Goal: Check status: Check status

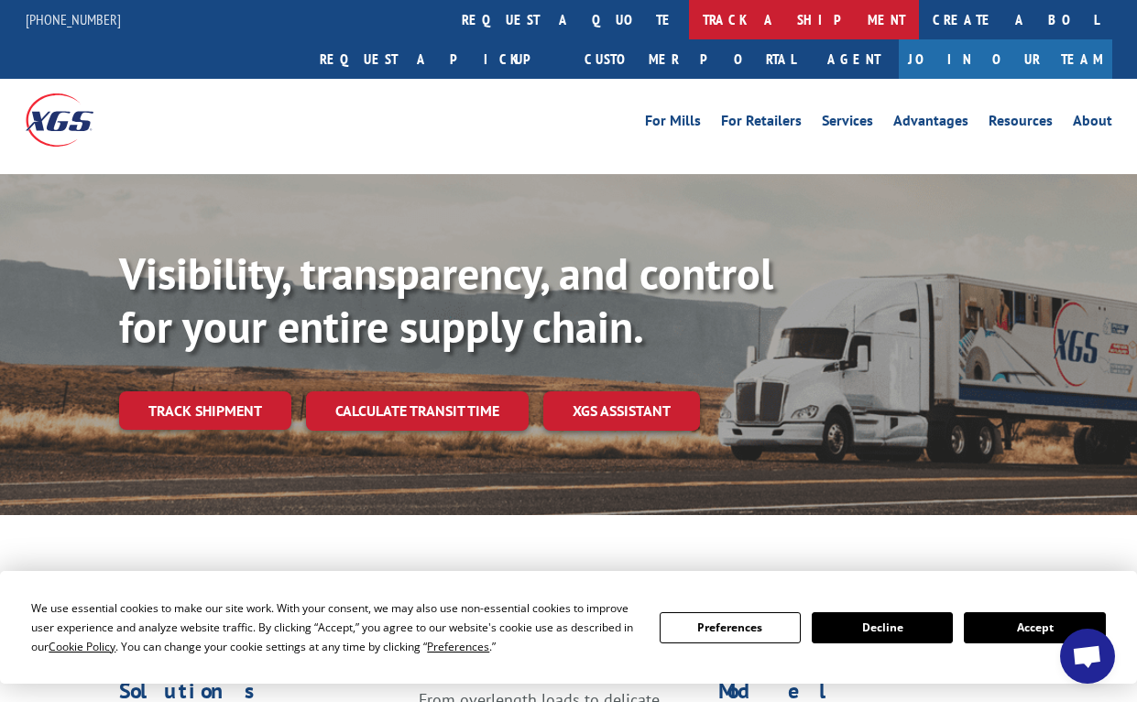
click at [689, 24] on link "track a shipment" at bounding box center [804, 19] width 230 height 39
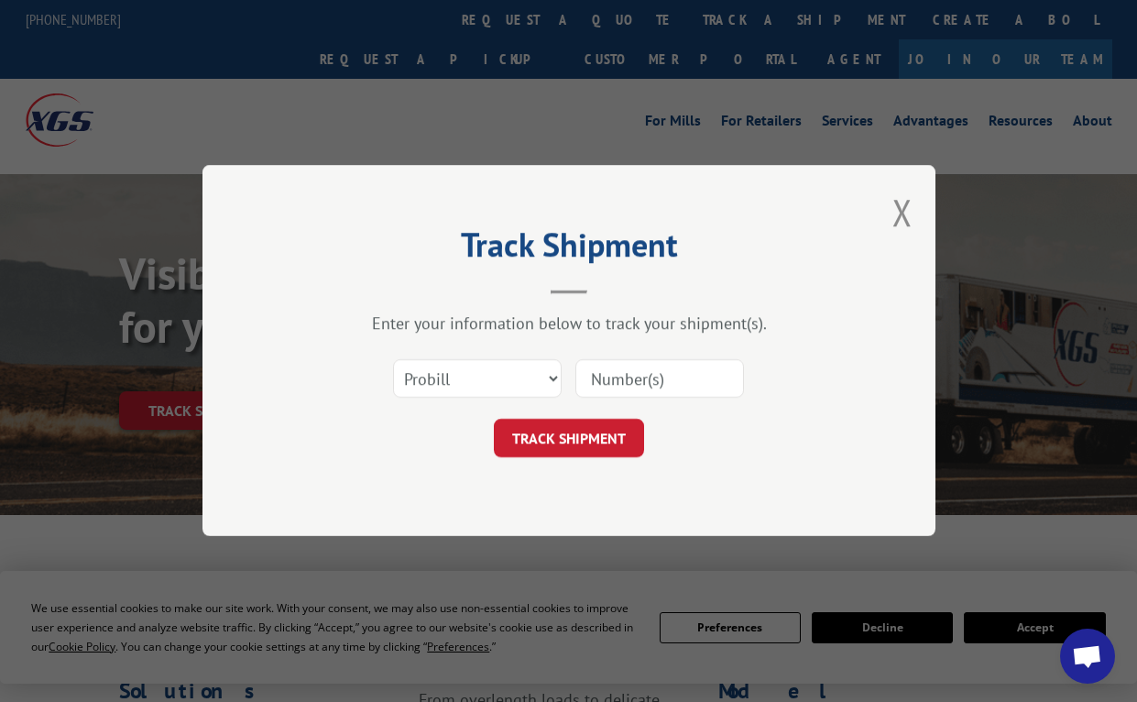
click at [658, 377] on input at bounding box center [660, 379] width 169 height 38
click at [634, 378] on input at bounding box center [660, 379] width 169 height 38
paste input "2876136"
type input "2876136"
drag, startPoint x: 611, startPoint y: 424, endPoint x: 692, endPoint y: 418, distance: 80.9
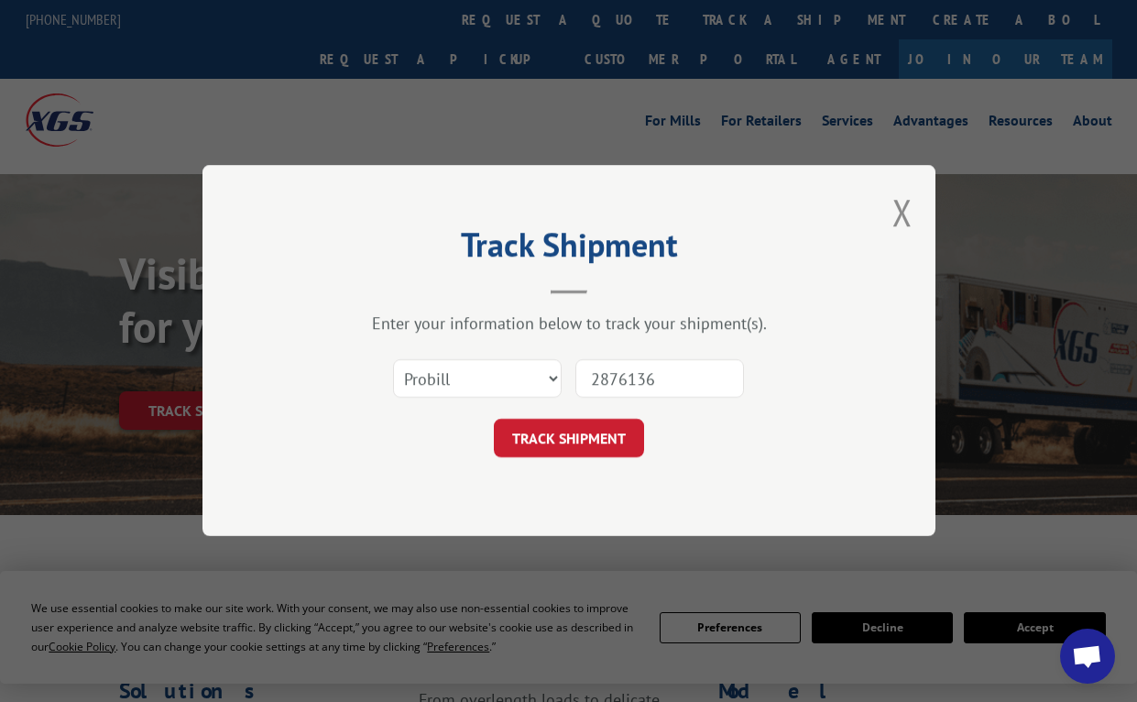
click at [610, 425] on button "TRACK SHIPMENT" at bounding box center [569, 439] width 150 height 38
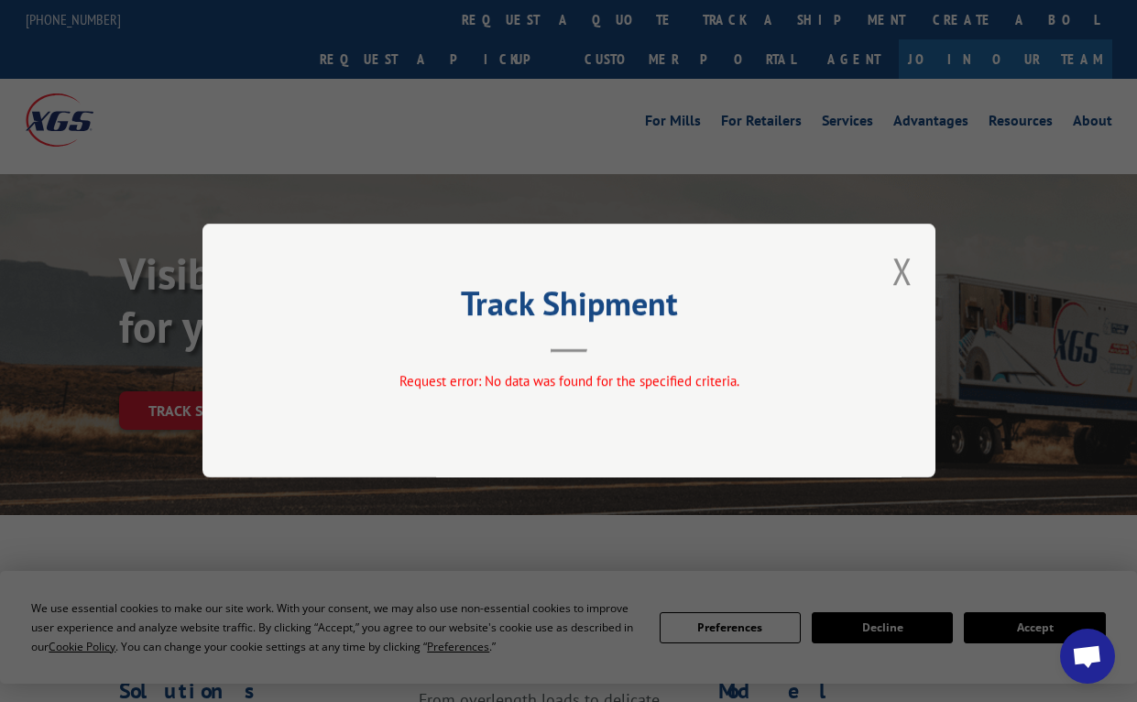
click at [885, 267] on div "Track Shipment Request error: No data was found for the specified criteria." at bounding box center [569, 351] width 733 height 254
click at [901, 279] on button "Close modal" at bounding box center [903, 271] width 20 height 49
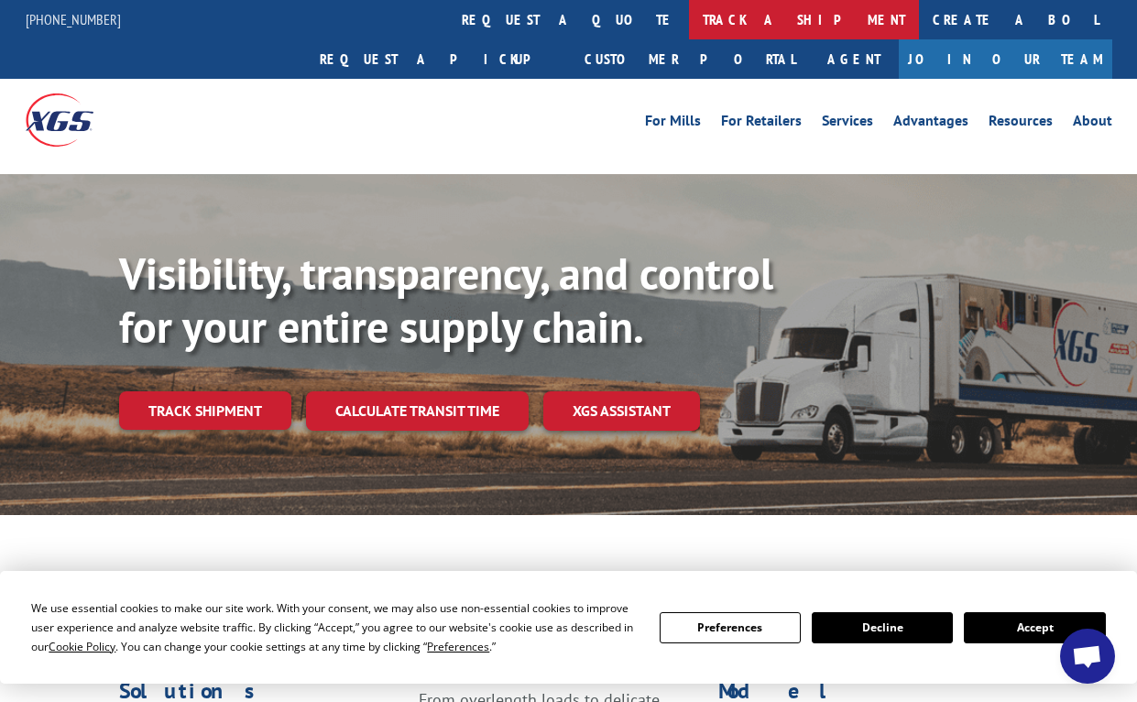
click at [689, 30] on link "track a shipment" at bounding box center [804, 19] width 230 height 39
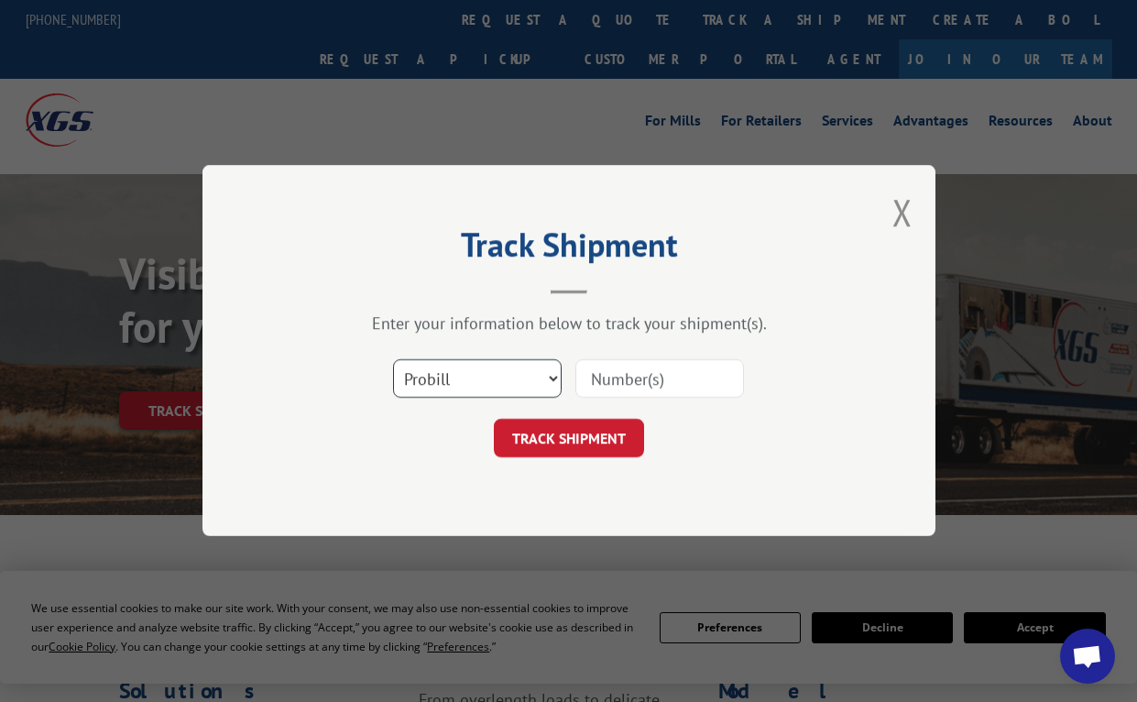
click at [467, 376] on select "Select category... Probill BOL PO" at bounding box center [477, 379] width 169 height 38
select select "bol"
click at [393, 360] on select "Select category... Probill BOL PO" at bounding box center [477, 379] width 169 height 38
click at [638, 377] on input at bounding box center [660, 379] width 169 height 38
paste input "2876136"
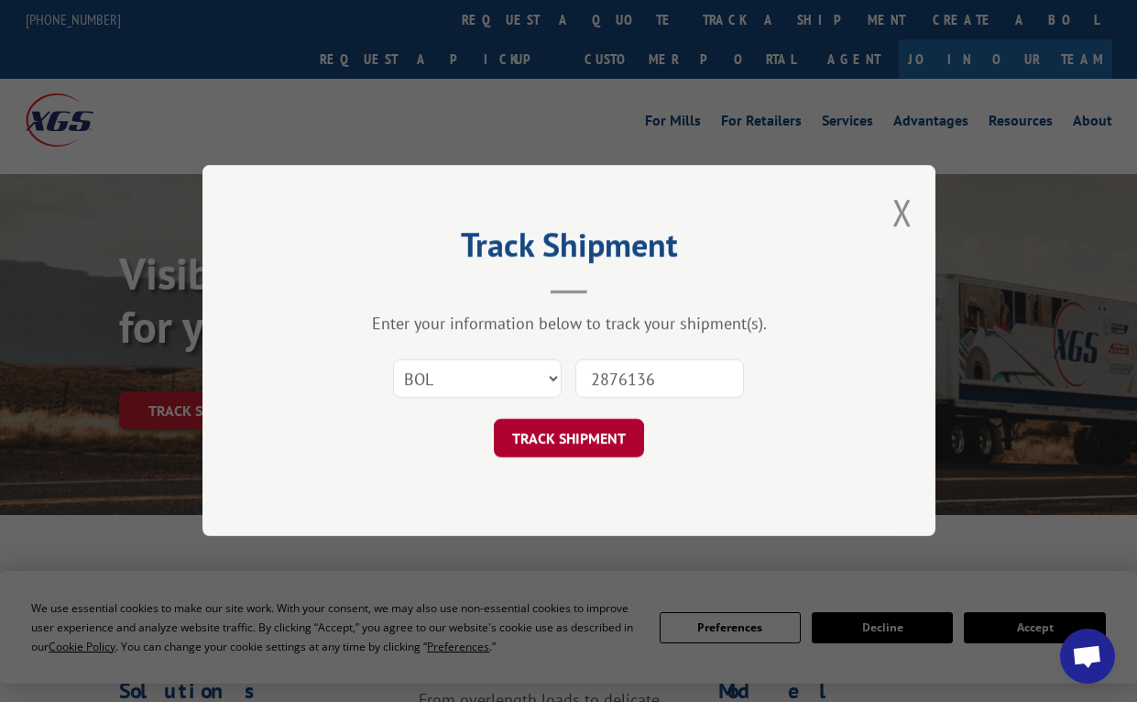
type input "2876136"
click at [597, 437] on button "TRACK SHIPMENT" at bounding box center [569, 439] width 150 height 38
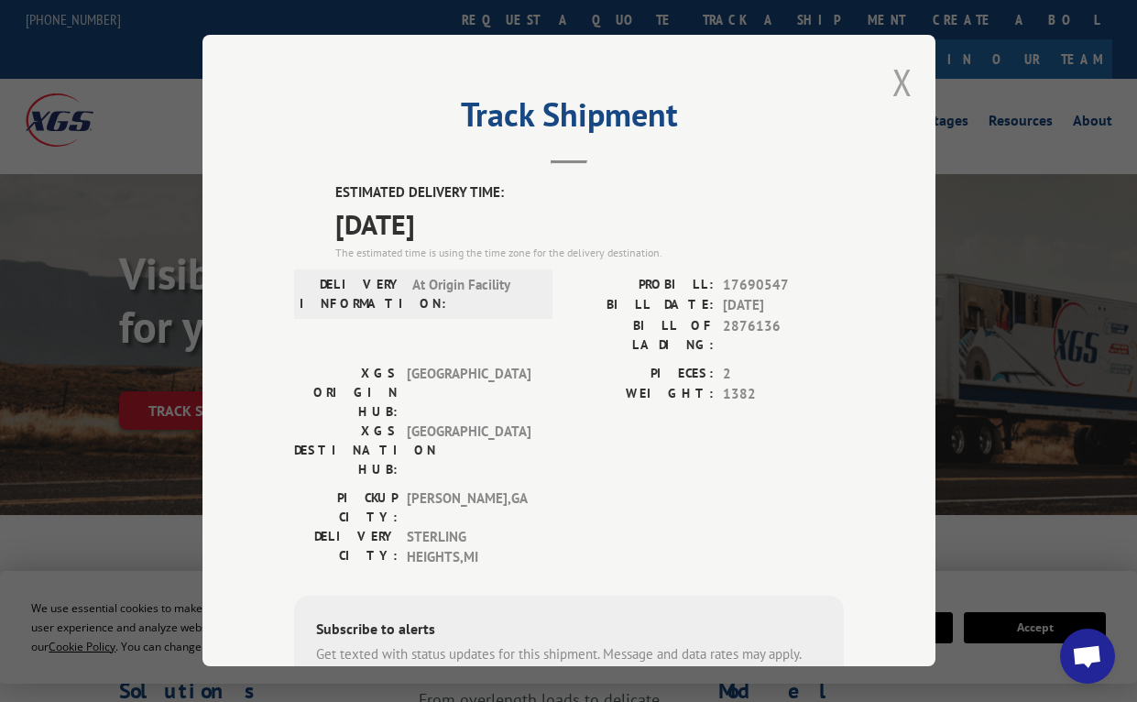
click at [899, 82] on button "Close modal" at bounding box center [903, 82] width 20 height 49
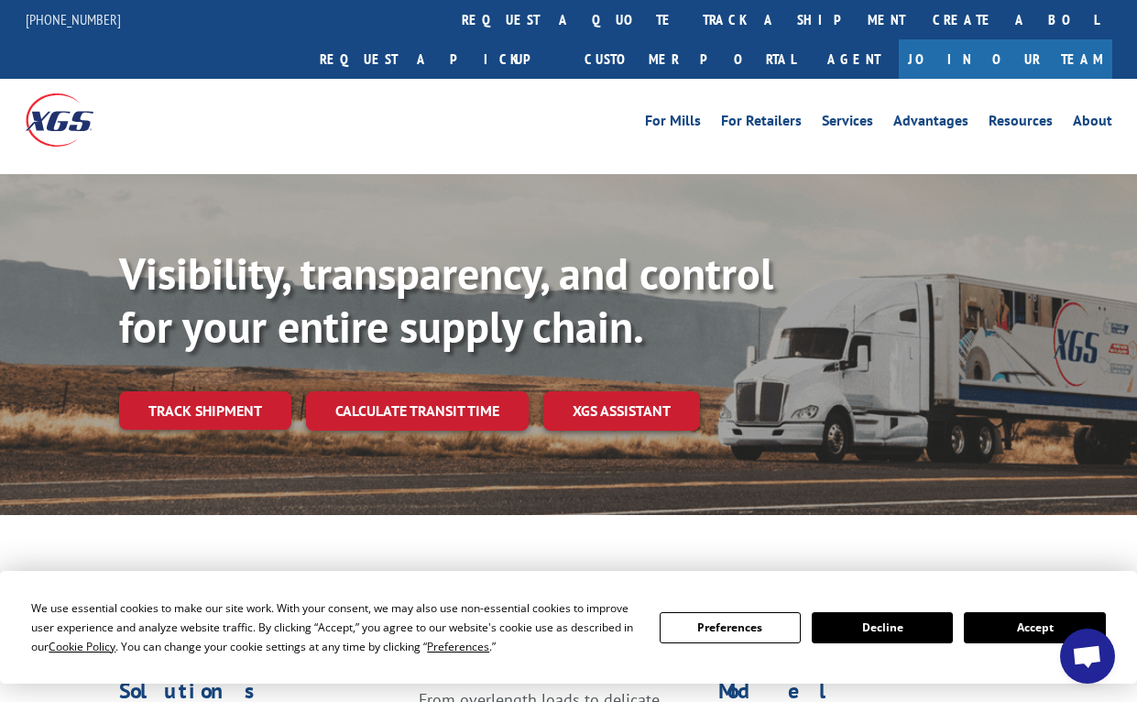
click at [1016, 625] on button "Accept" at bounding box center [1034, 627] width 141 height 31
